Goal: Transaction & Acquisition: Subscribe to service/newsletter

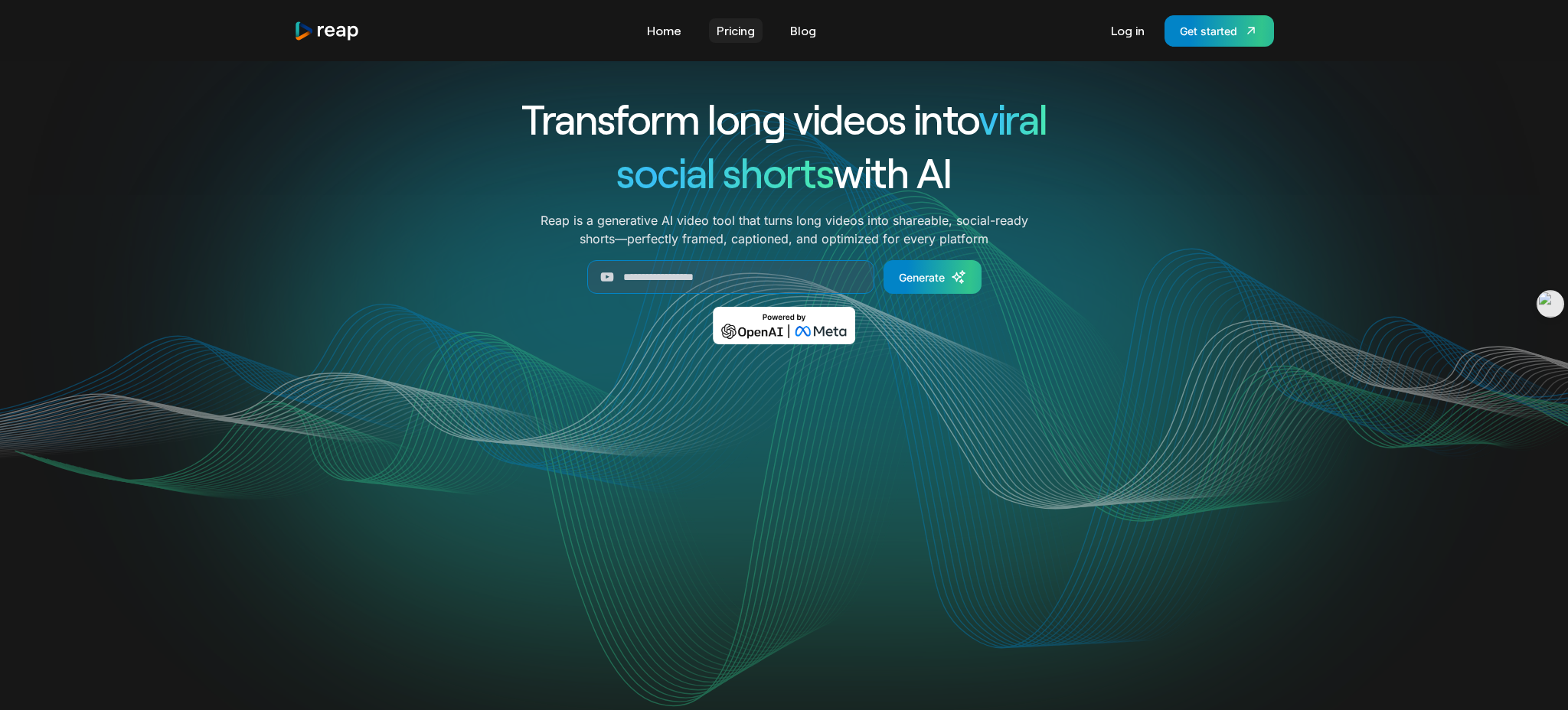
click at [752, 35] on link "Pricing" at bounding box center [735, 31] width 54 height 24
